Goal: Task Accomplishment & Management: Use online tool/utility

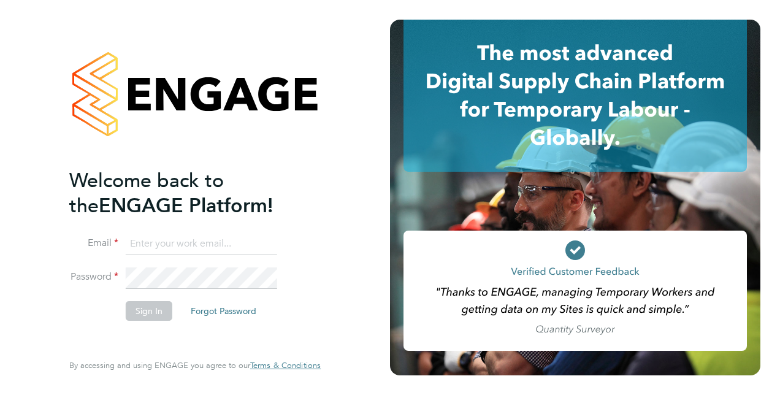
type input "daisy.townsend@justice.gov.uk"
click at [142, 312] on button "Sign In" at bounding box center [149, 311] width 47 height 20
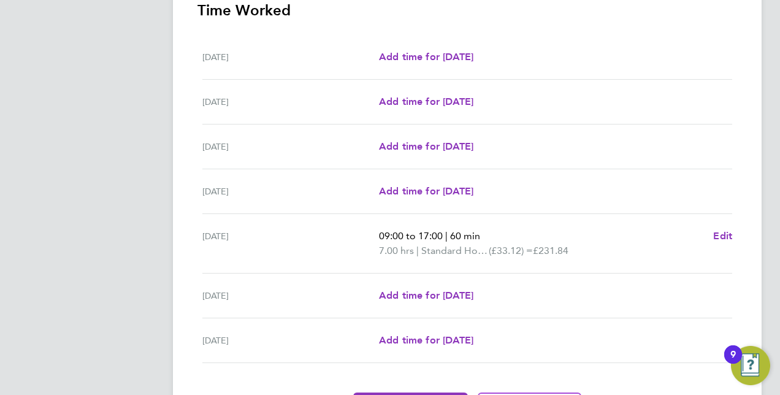
scroll to position [440, 0]
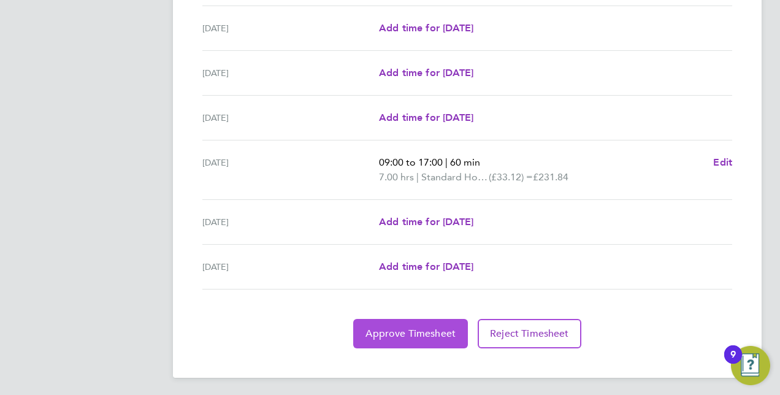
click at [420, 328] on span "Approve Timesheet" at bounding box center [411, 334] width 90 height 12
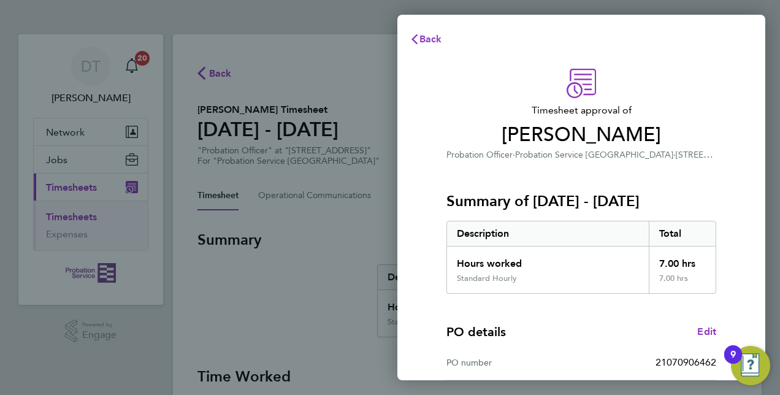
scroll to position [191, 0]
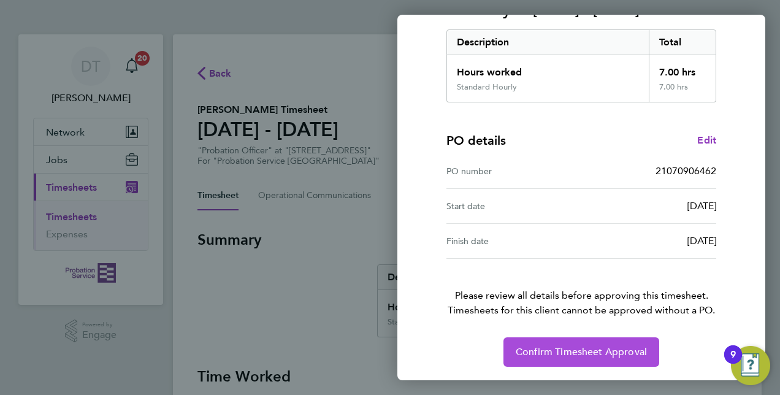
click at [559, 348] on span "Confirm Timesheet Approval" at bounding box center [581, 352] width 131 height 12
